Goal: Information Seeking & Learning: Learn about a topic

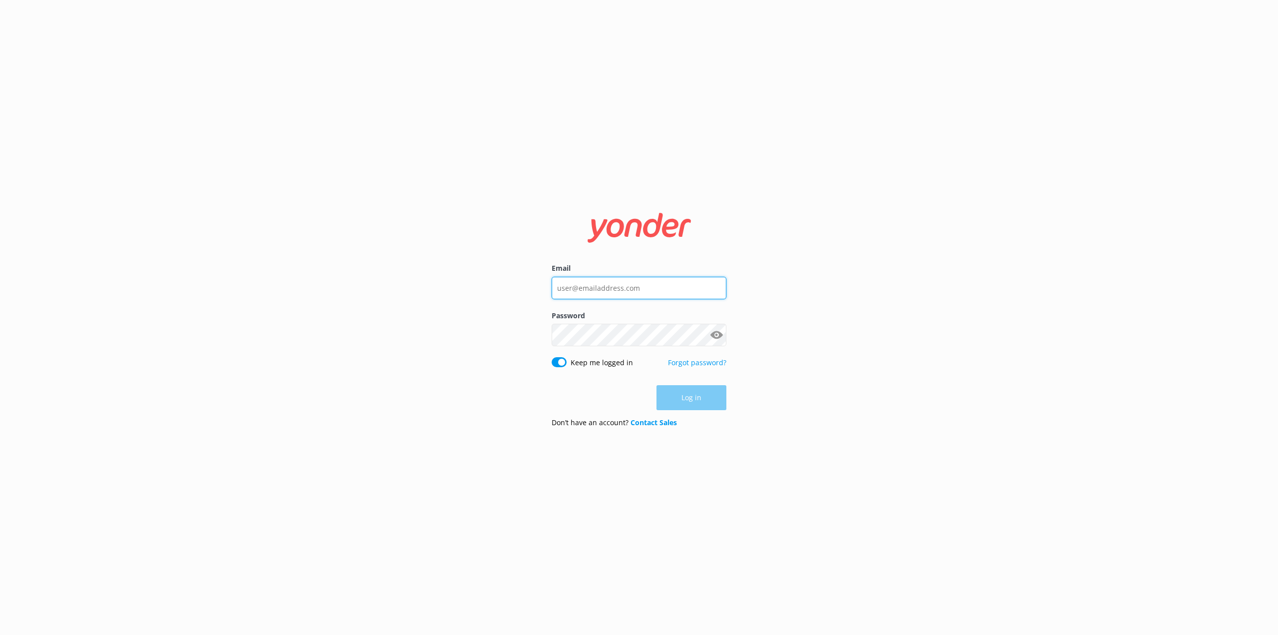
click at [571, 286] on input "Email" at bounding box center [639, 288] width 175 height 22
type input "[PERSON_NAME][EMAIL_ADDRESS][PERSON_NAME][DOMAIN_NAME]"
click button "Log in" at bounding box center [692, 397] width 70 height 25
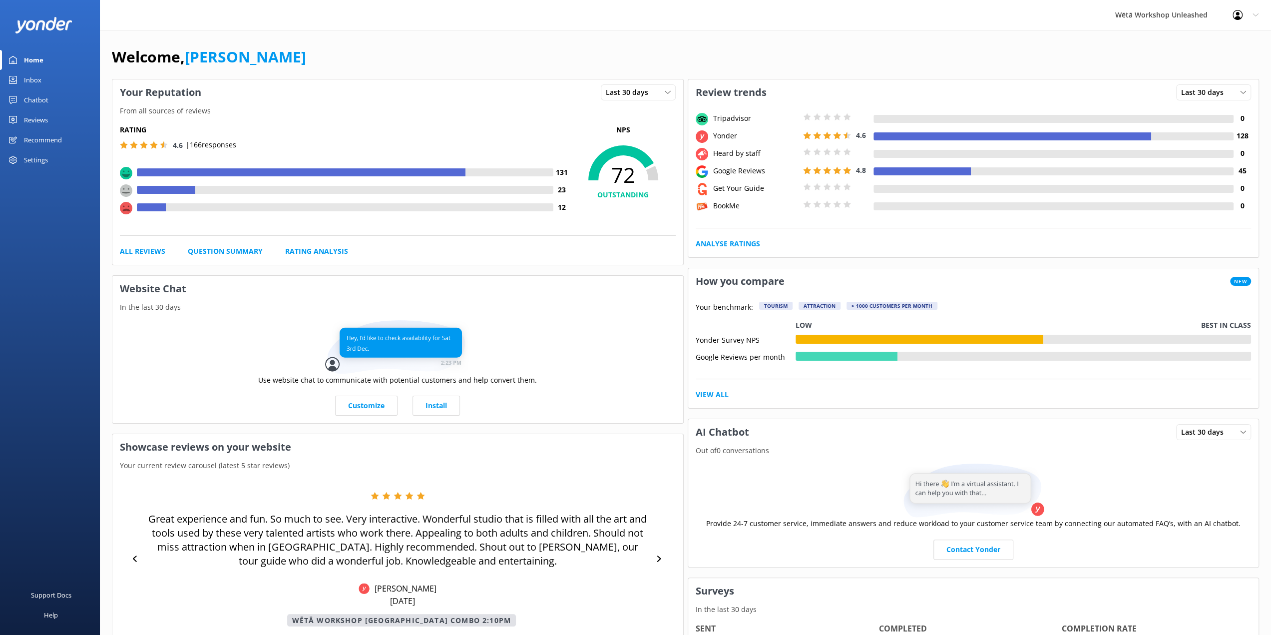
click at [27, 117] on div "Reviews" at bounding box center [36, 120] width 24 height 20
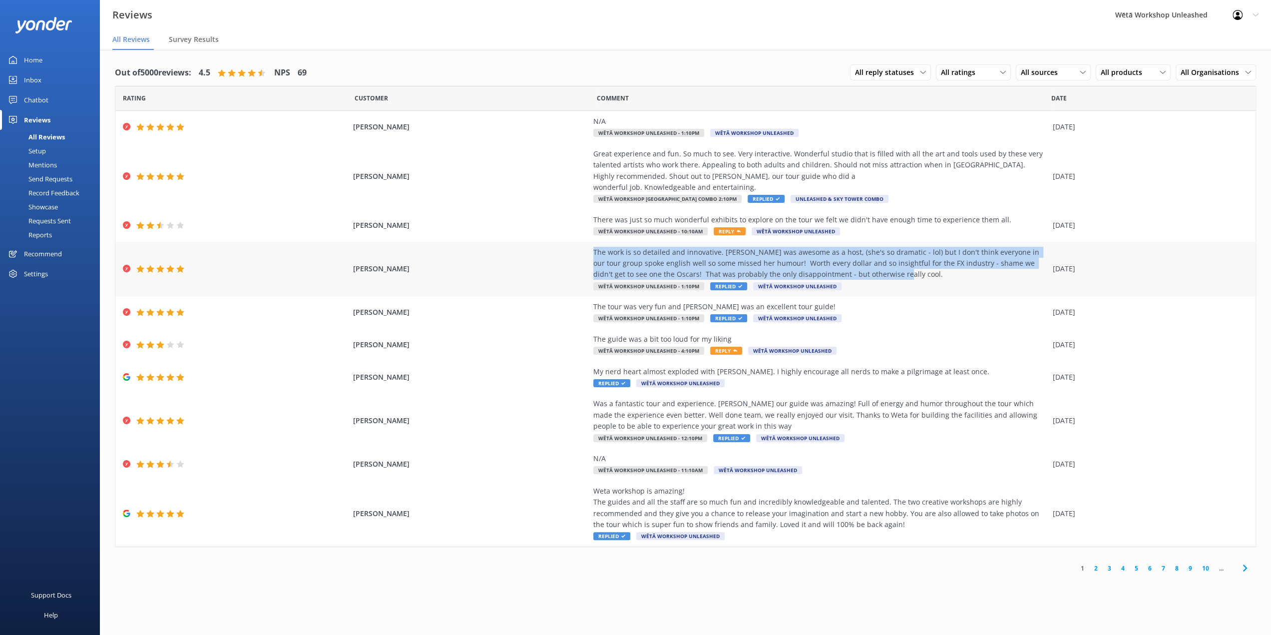
drag, startPoint x: 887, startPoint y: 275, endPoint x: 587, endPoint y: 252, distance: 301.0
click at [587, 252] on div "[PERSON_NAME] The work is so detailed and innovative. [PERSON_NAME] was awesome…" at bounding box center [685, 269] width 1140 height 55
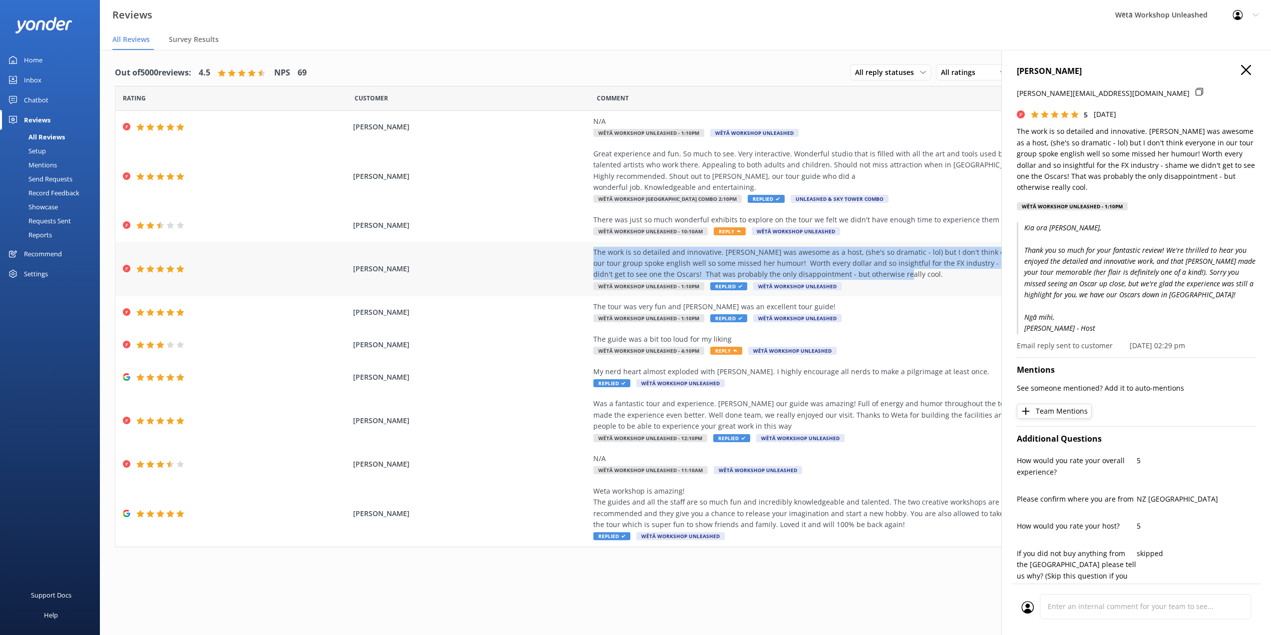
copy div "The work is so detailed and innovative. [PERSON_NAME] was awesome as a host, (s…"
